Goal: Book appointment/travel/reservation

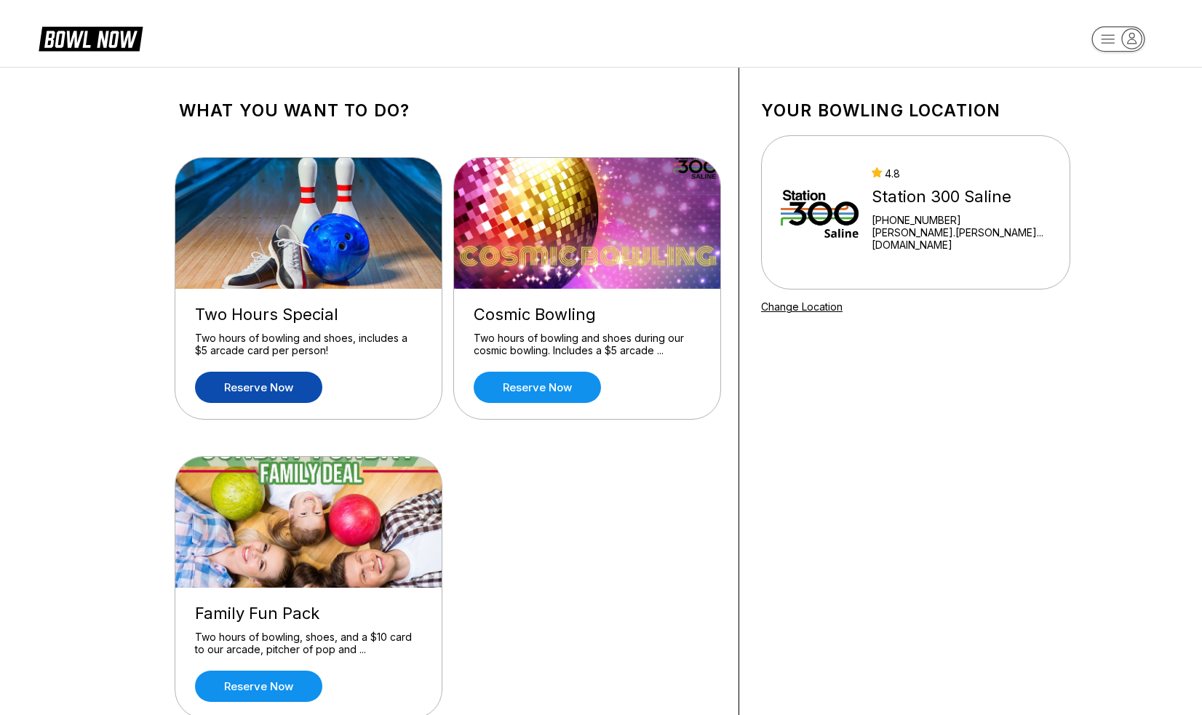
click at [237, 378] on link "Reserve now" at bounding box center [258, 387] width 127 height 31
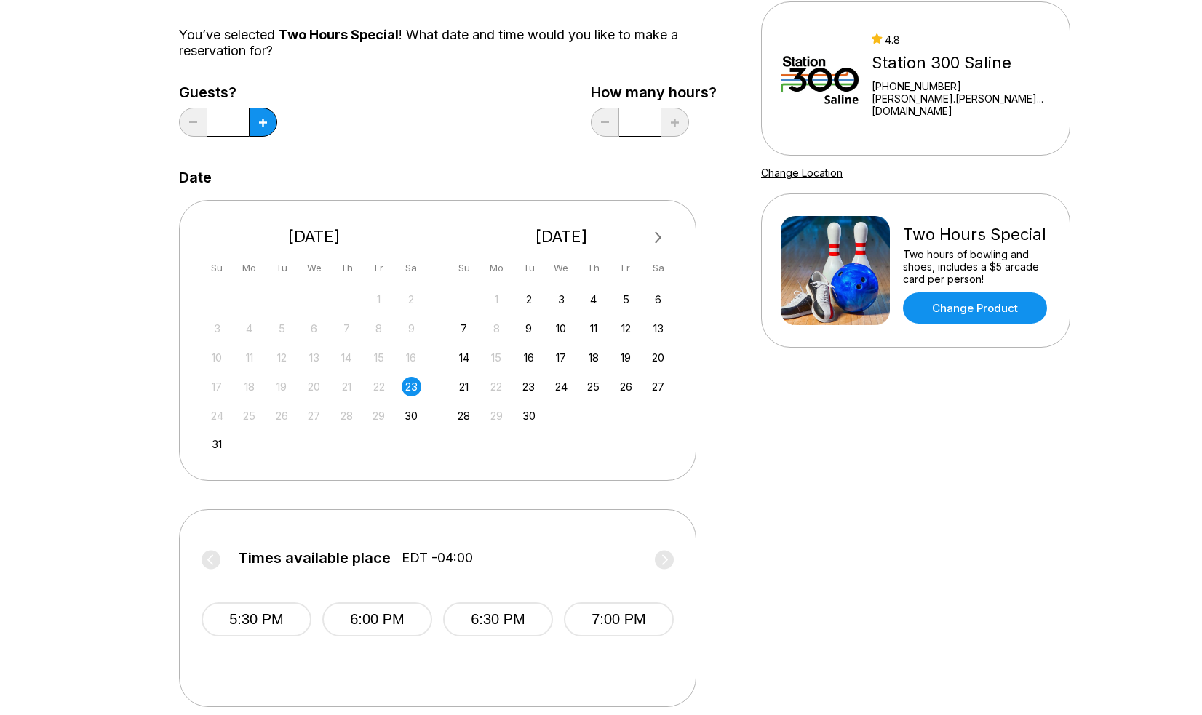
scroll to position [314, 0]
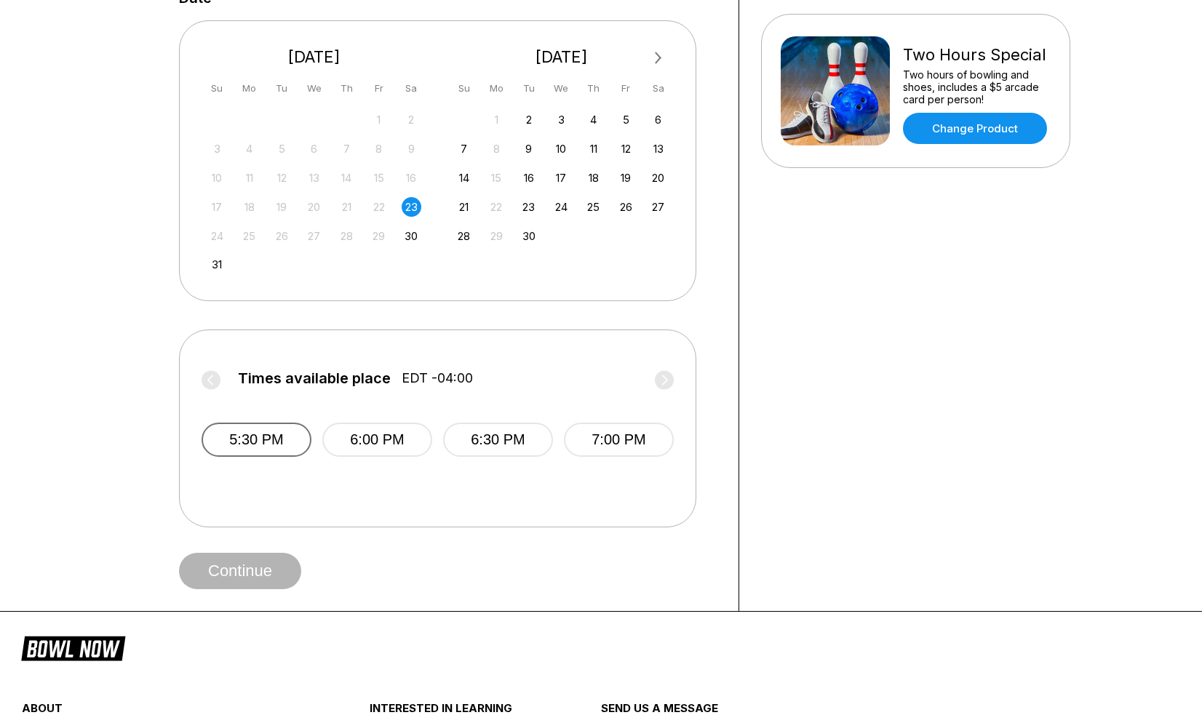
click at [233, 449] on button "5:30 PM" at bounding box center [257, 440] width 110 height 34
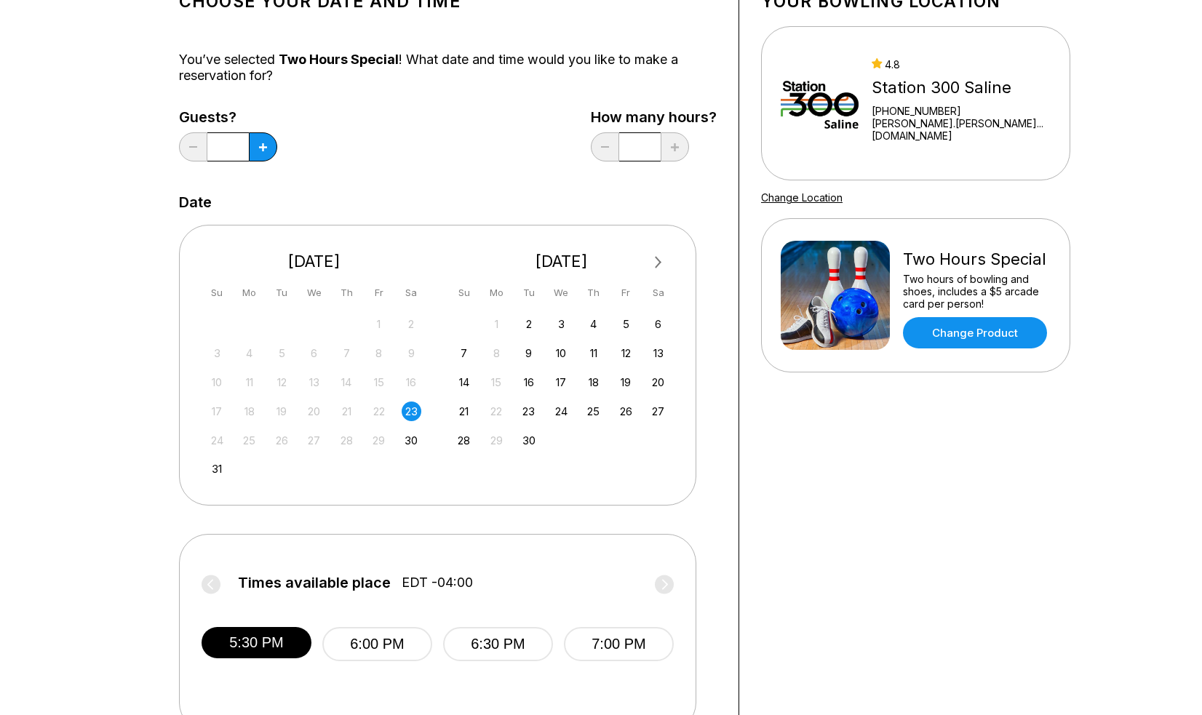
scroll to position [112, 0]
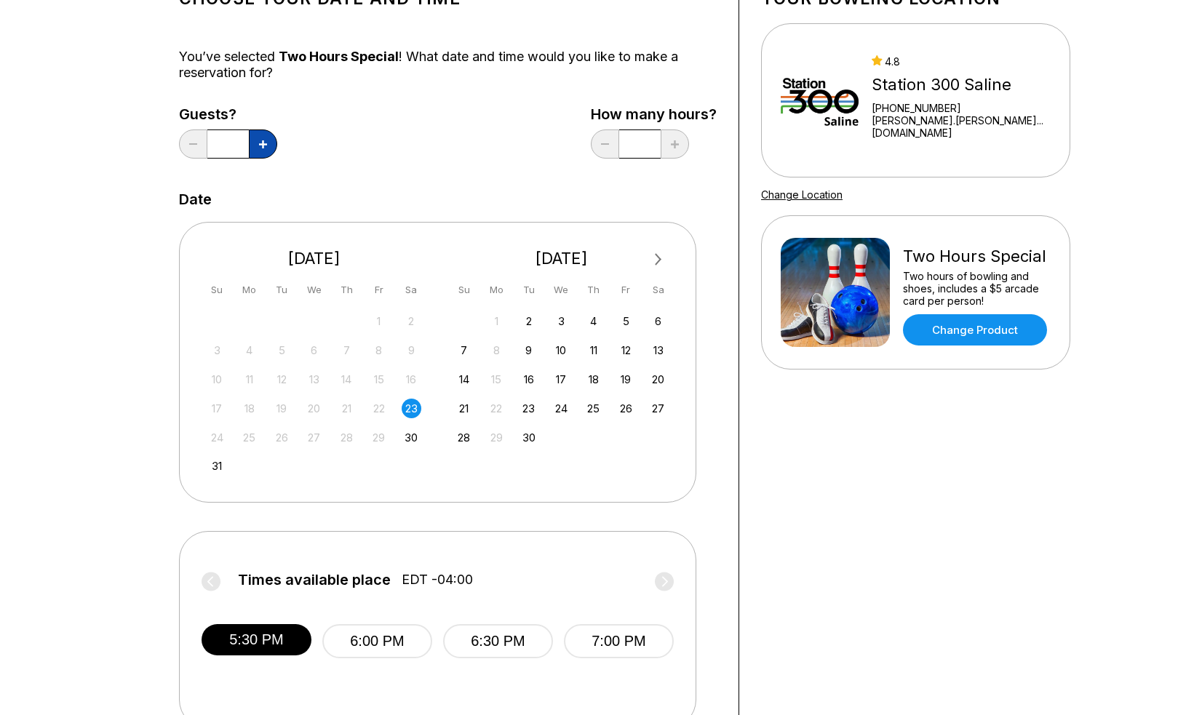
click at [251, 146] on button at bounding box center [263, 144] width 28 height 29
type input "*"
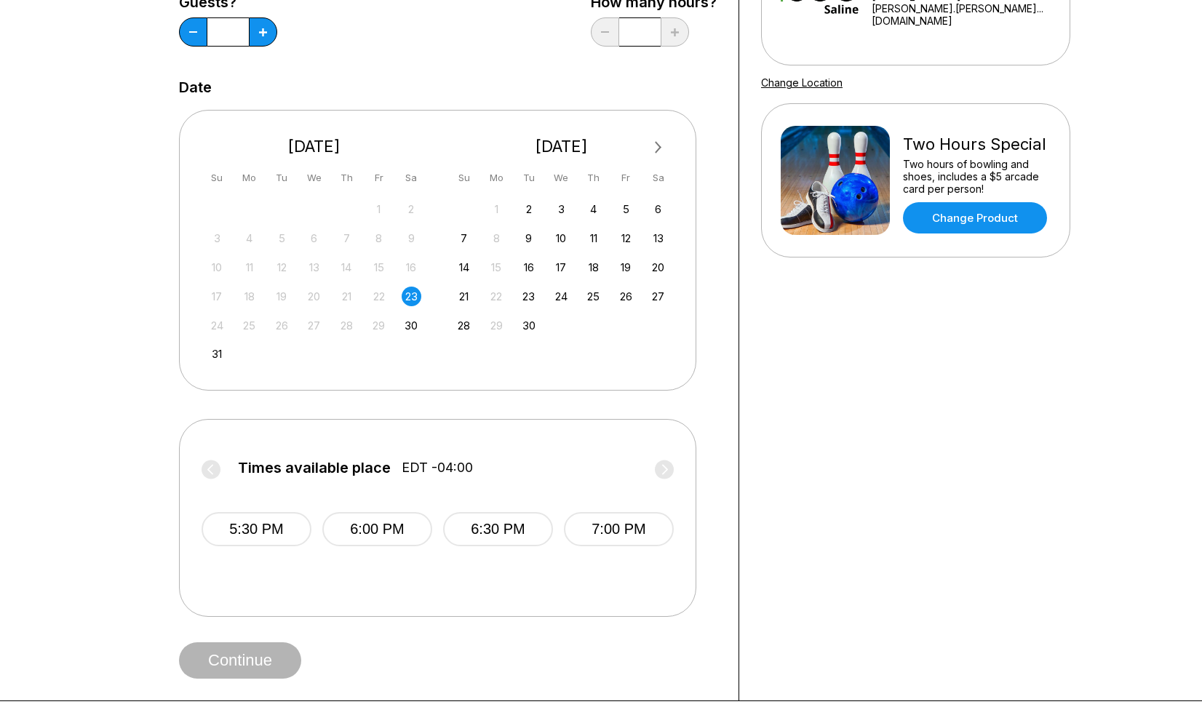
scroll to position [469, 0]
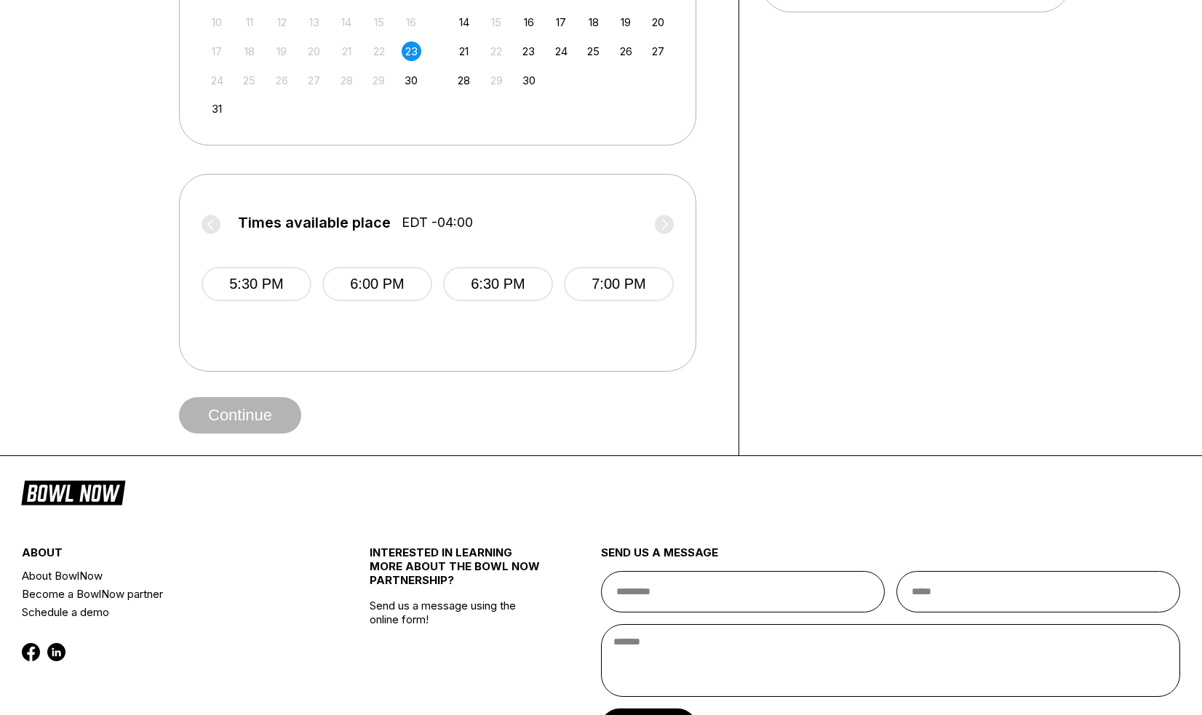
click at [251, 307] on span "5:30 PM" at bounding box center [257, 296] width 110 height 58
click at [245, 290] on button "5:30 PM" at bounding box center [257, 284] width 110 height 34
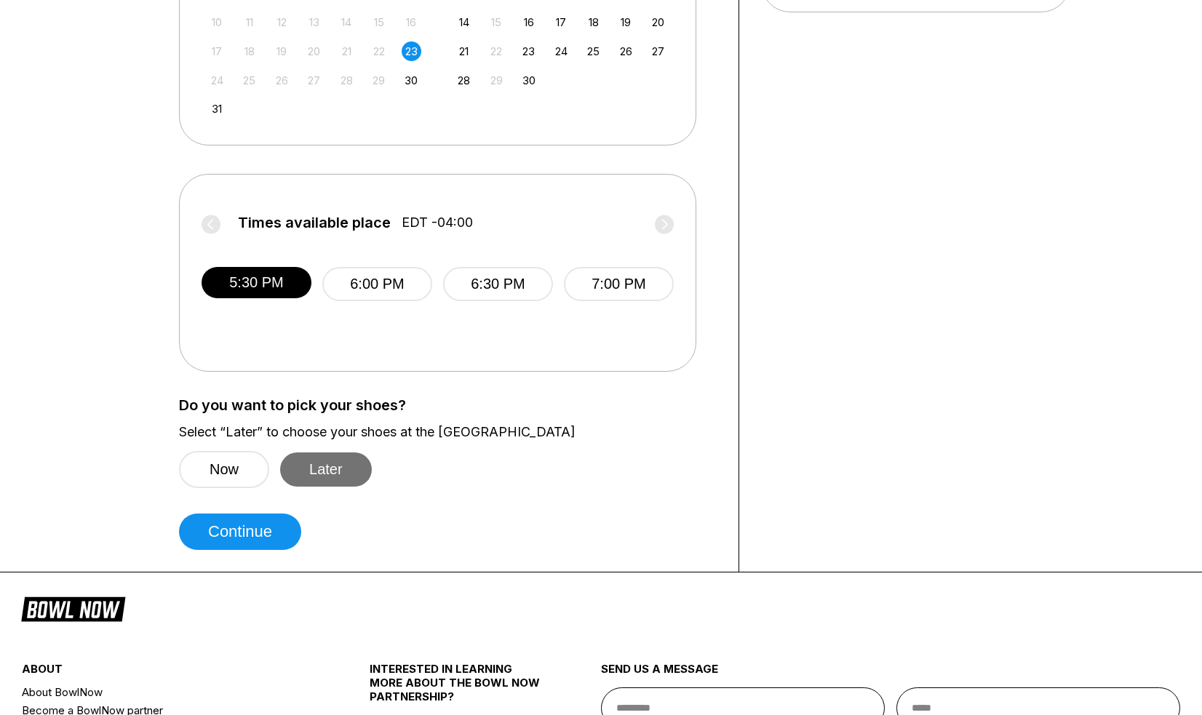
click at [333, 475] on button "Later" at bounding box center [326, 470] width 92 height 34
click at [204, 538] on button "Continue" at bounding box center [240, 532] width 122 height 36
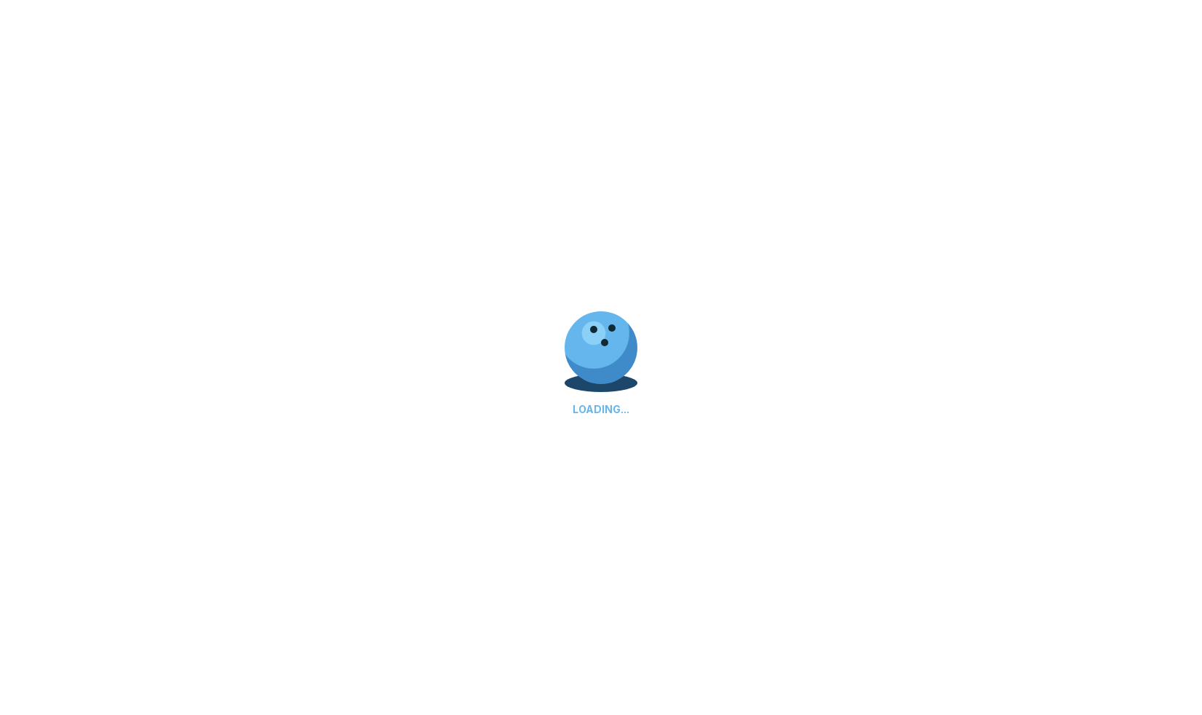
select select "**"
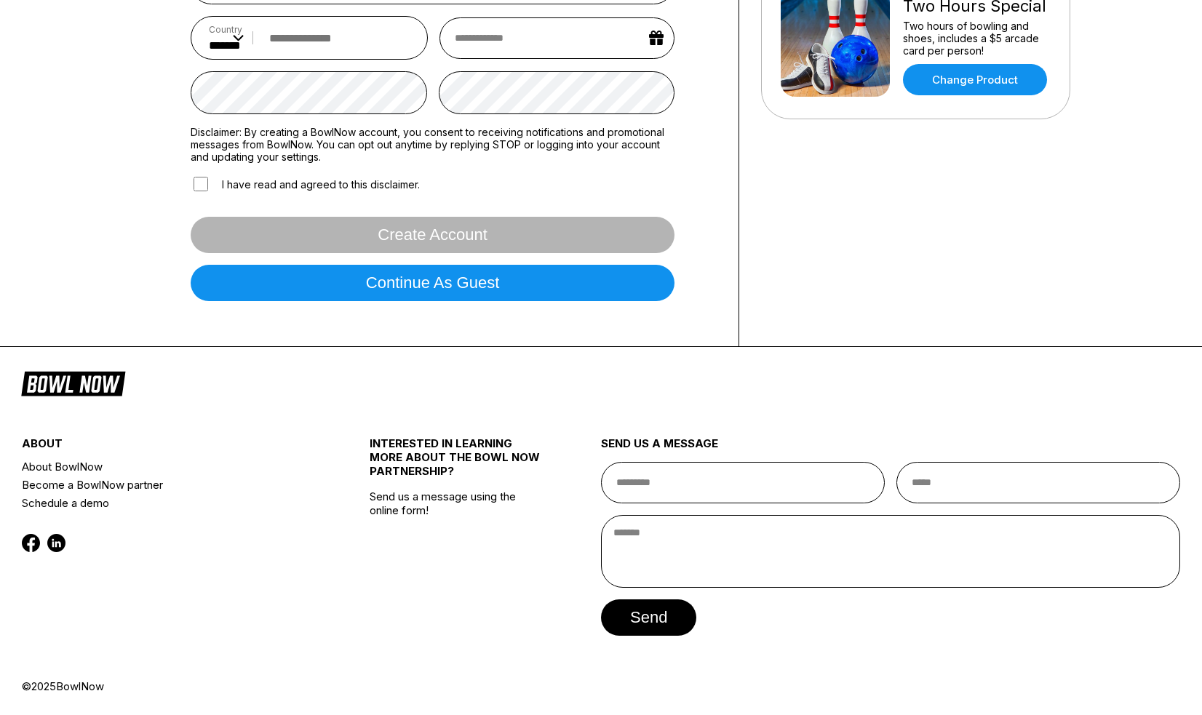
scroll to position [0, 0]
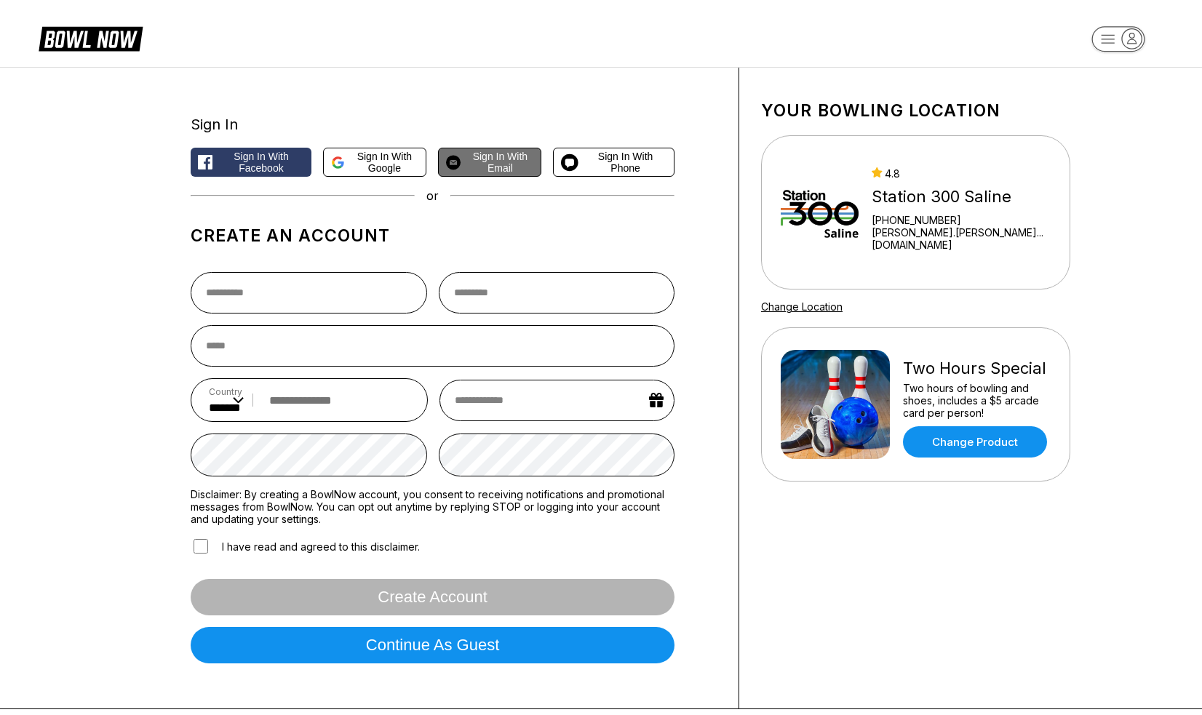
click at [480, 168] on span "Sign in with Email" at bounding box center [500, 162] width 67 height 23
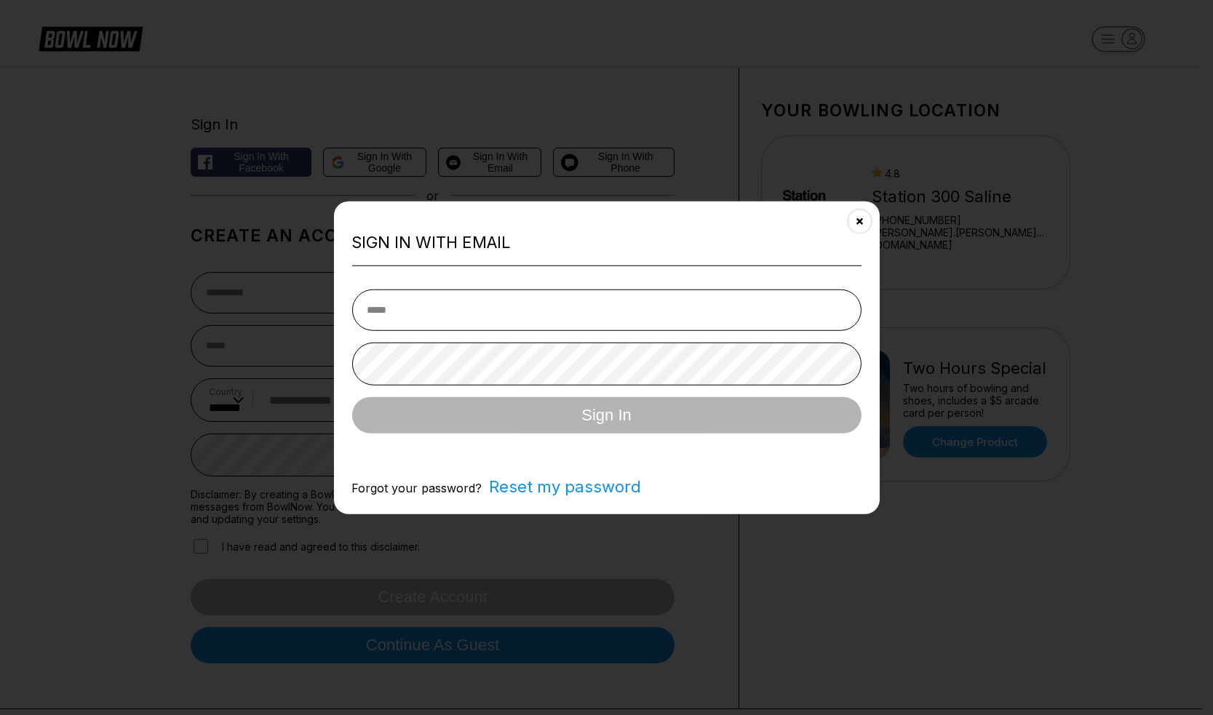
click at [440, 320] on input "email" at bounding box center [606, 310] width 509 height 41
click at [863, 224] on button "Close" at bounding box center [859, 221] width 36 height 36
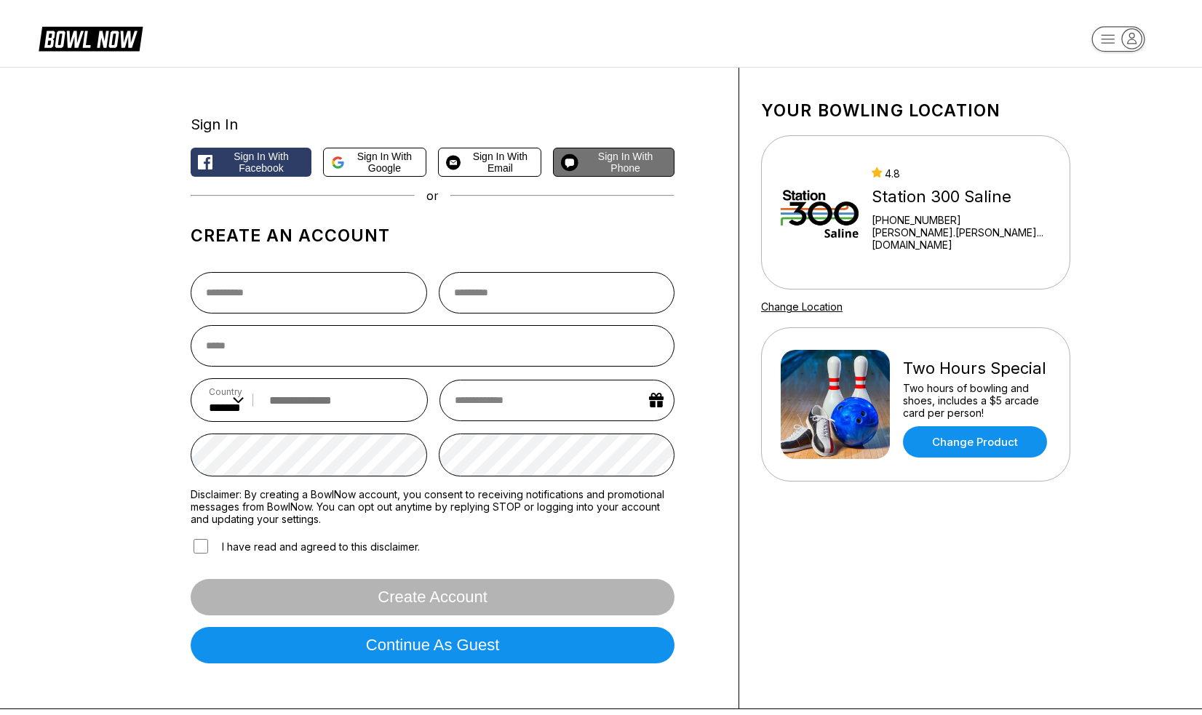
click at [632, 172] on span "Sign in with Phone" at bounding box center [625, 162] width 82 height 23
select select "**"
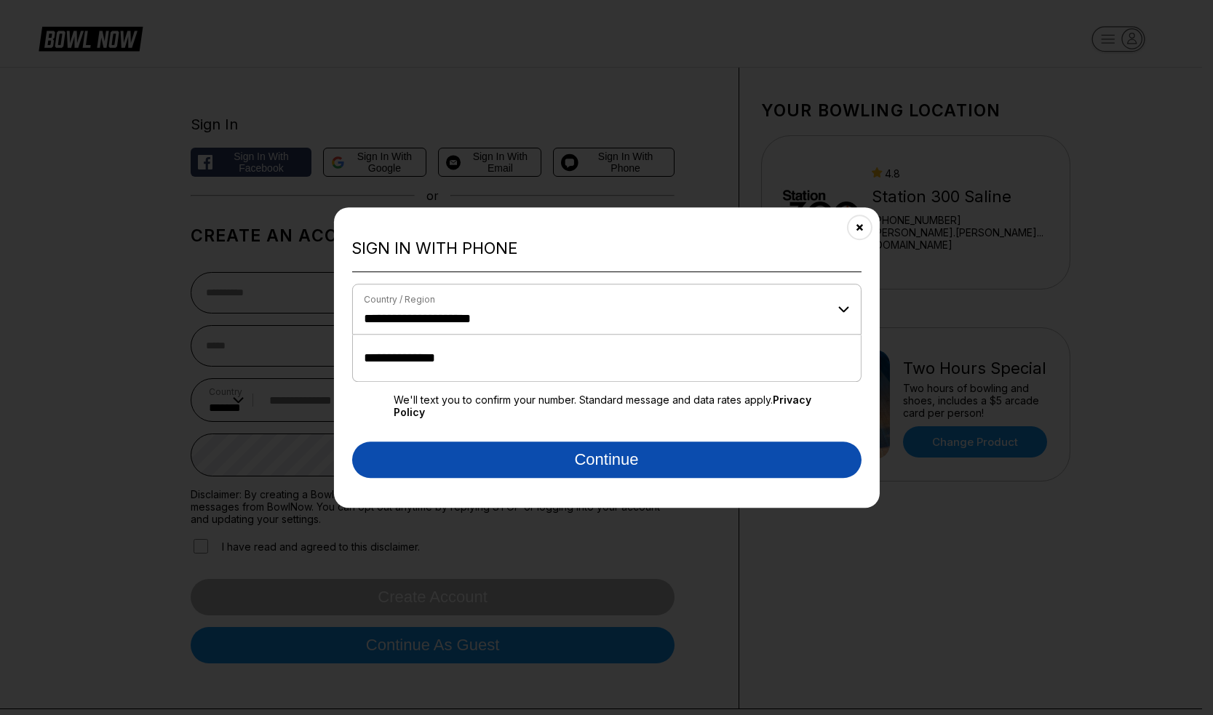
type input "**********"
click at [530, 453] on button "Continue" at bounding box center [606, 460] width 509 height 36
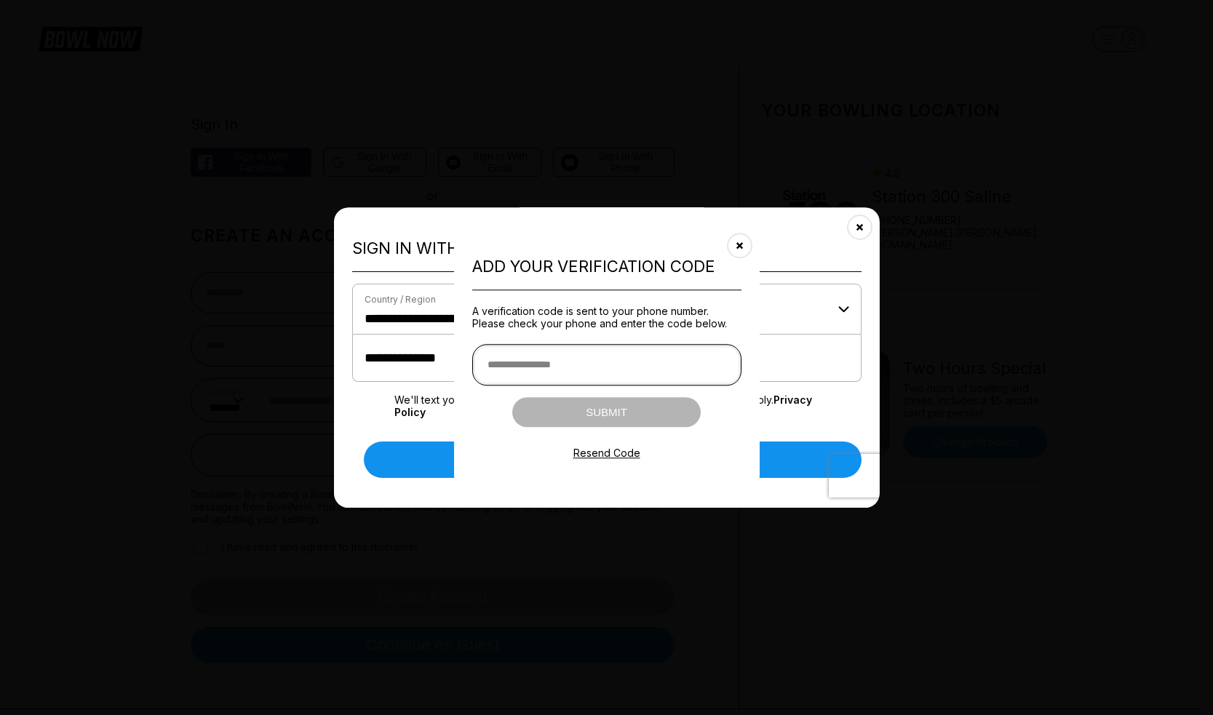
click at [503, 355] on input "text" at bounding box center [606, 364] width 269 height 41
click at [618, 348] on input "text" at bounding box center [606, 364] width 269 height 41
click at [578, 379] on input "text" at bounding box center [606, 364] width 269 height 41
type input "******"
click at [627, 416] on button "Submit" at bounding box center [606, 412] width 188 height 30
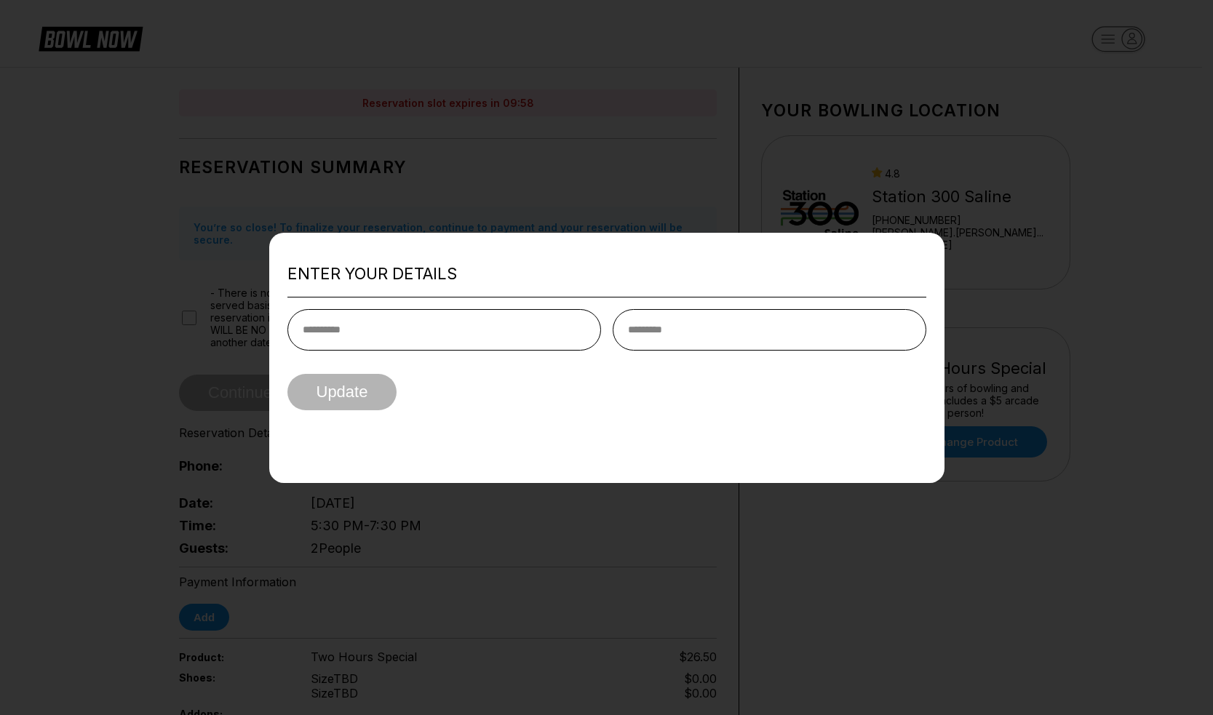
click at [362, 289] on div "Enter your details Update" at bounding box center [606, 357] width 675 height 250
click at [361, 340] on input "text" at bounding box center [444, 329] width 314 height 41
type input "*******"
type input "****"
click at [376, 405] on button "Update" at bounding box center [342, 392] width 110 height 36
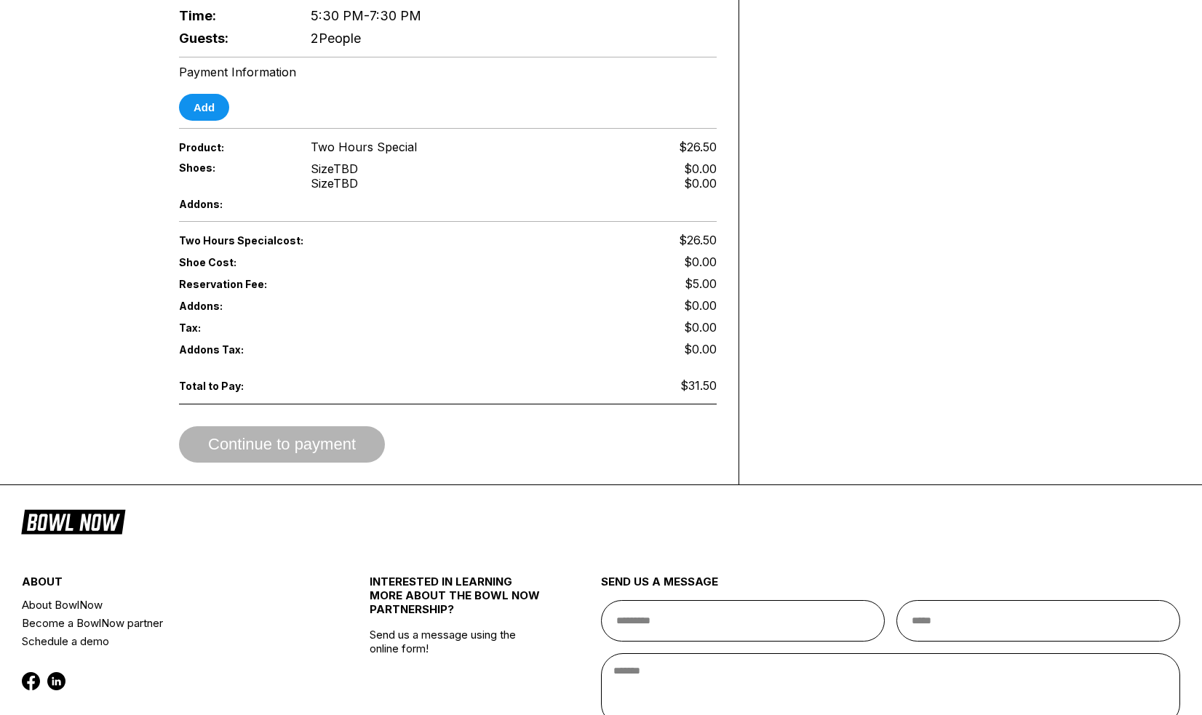
scroll to position [151, 0]
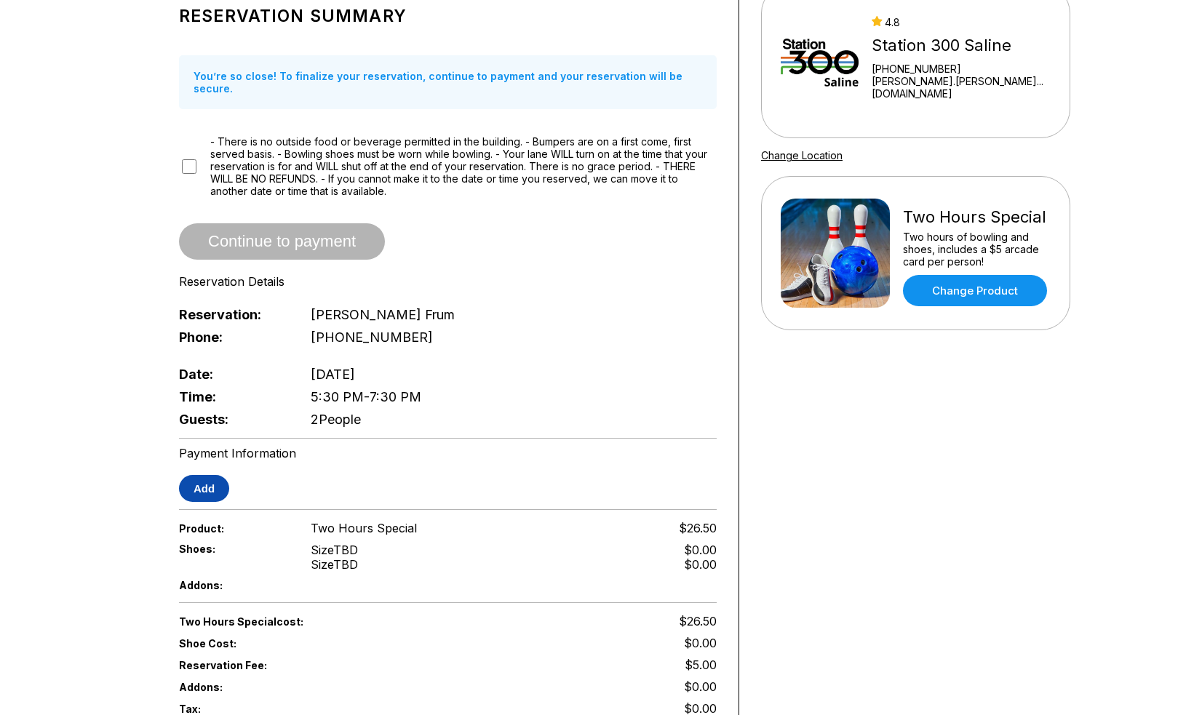
click at [207, 477] on button "Add" at bounding box center [204, 488] width 50 height 27
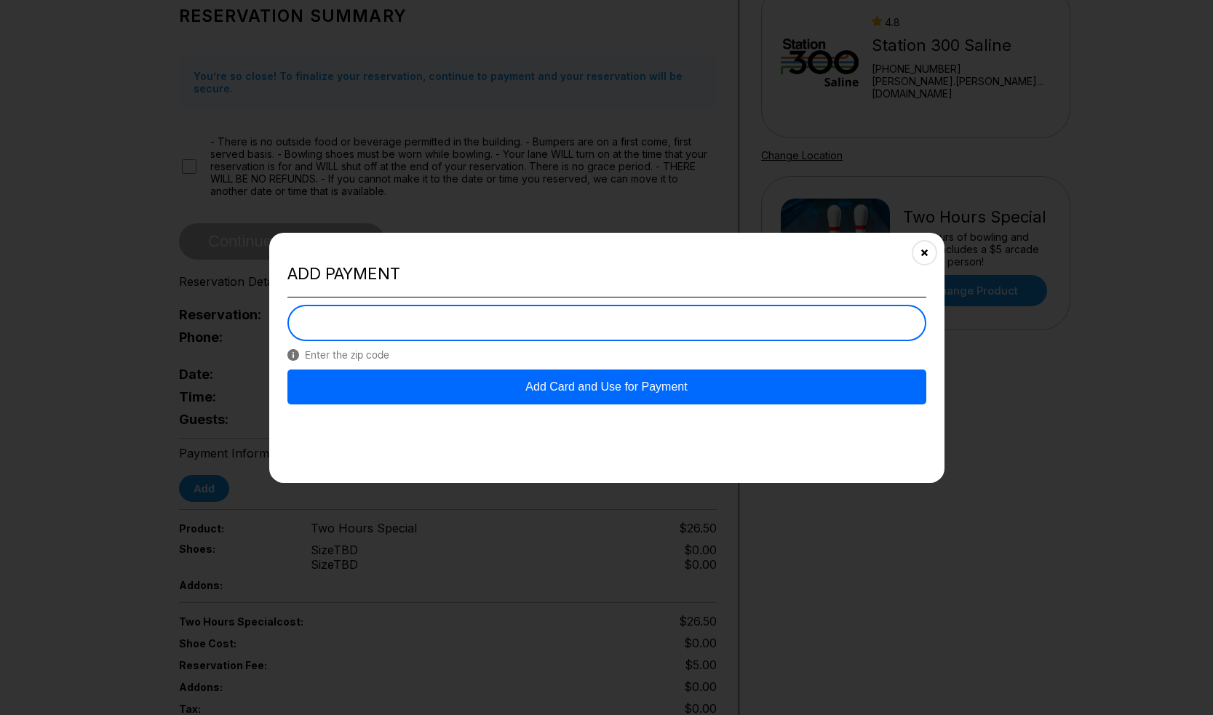
click at [655, 383] on button "Add Card and Use for Payment" at bounding box center [606, 387] width 639 height 35
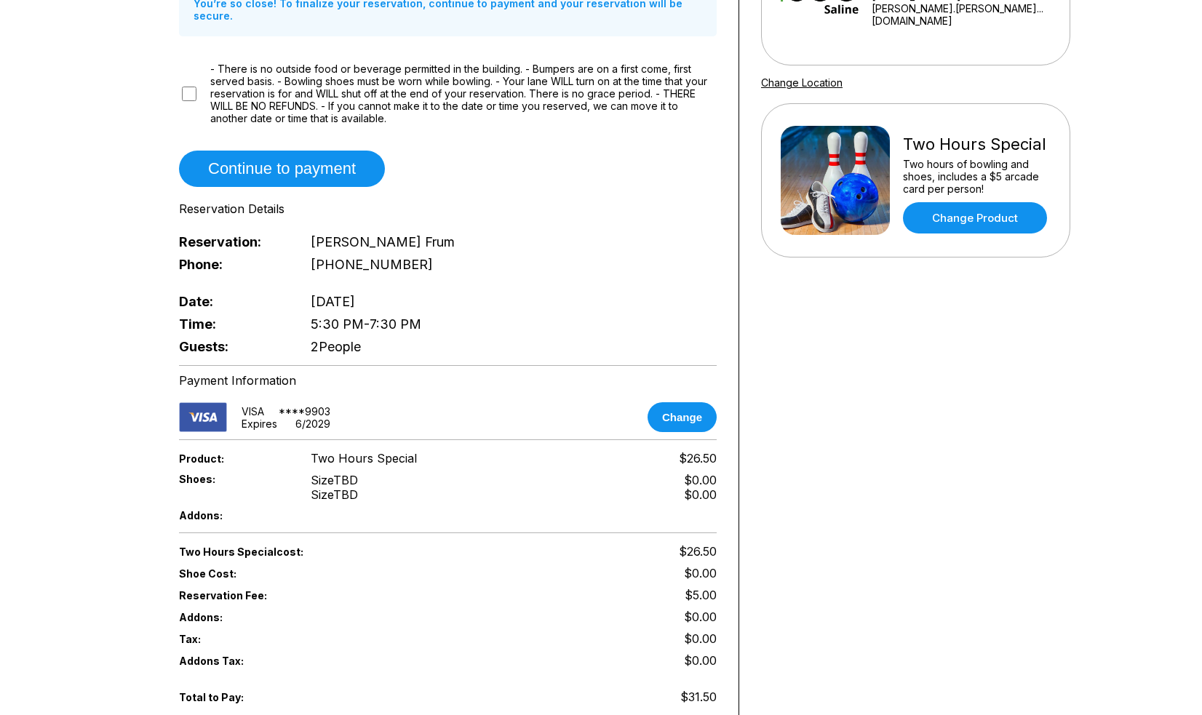
scroll to position [227, 0]
